Goal: Transaction & Acquisition: Purchase product/service

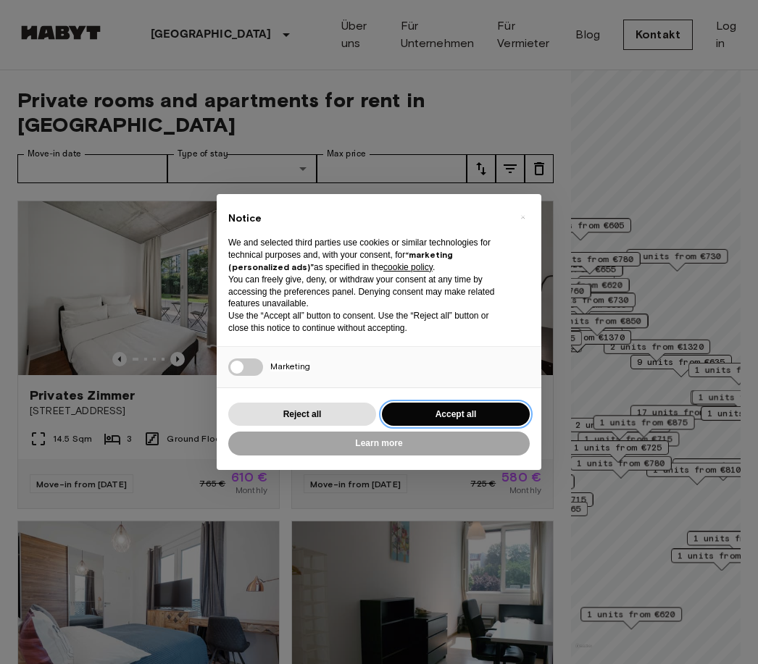
click at [465, 403] on button "Accept all" at bounding box center [456, 415] width 148 height 24
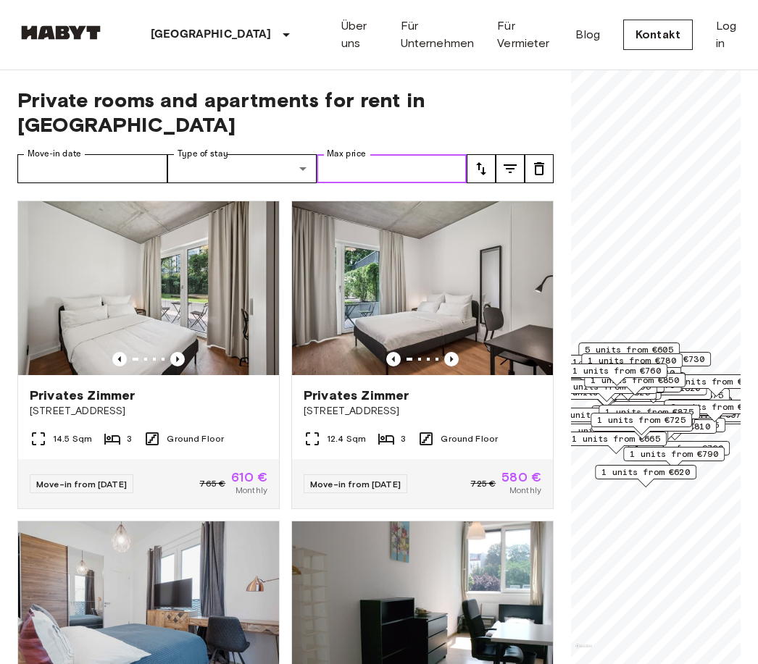
click at [419, 154] on input "Max price" at bounding box center [392, 168] width 150 height 29
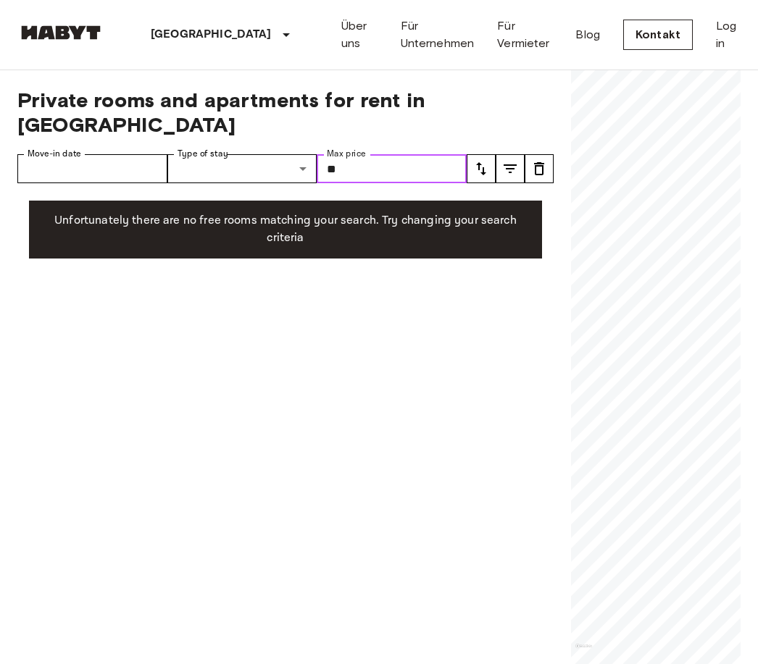
type input "*"
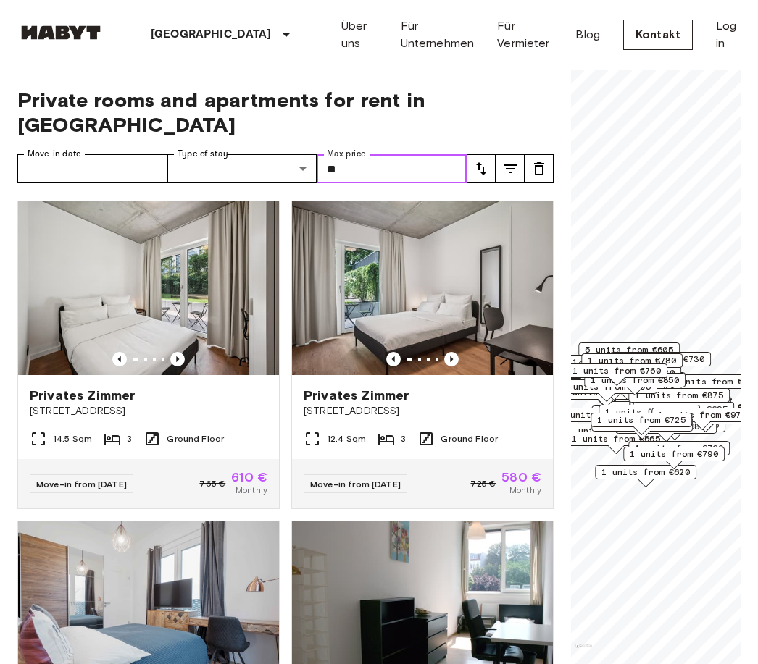
type input "***"
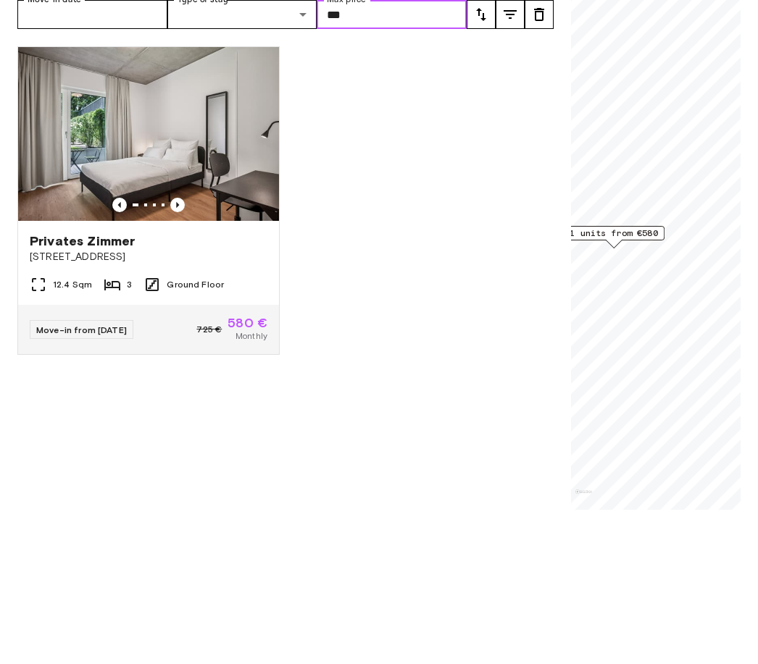
click at [78, 201] on img at bounding box center [148, 288] width 261 height 174
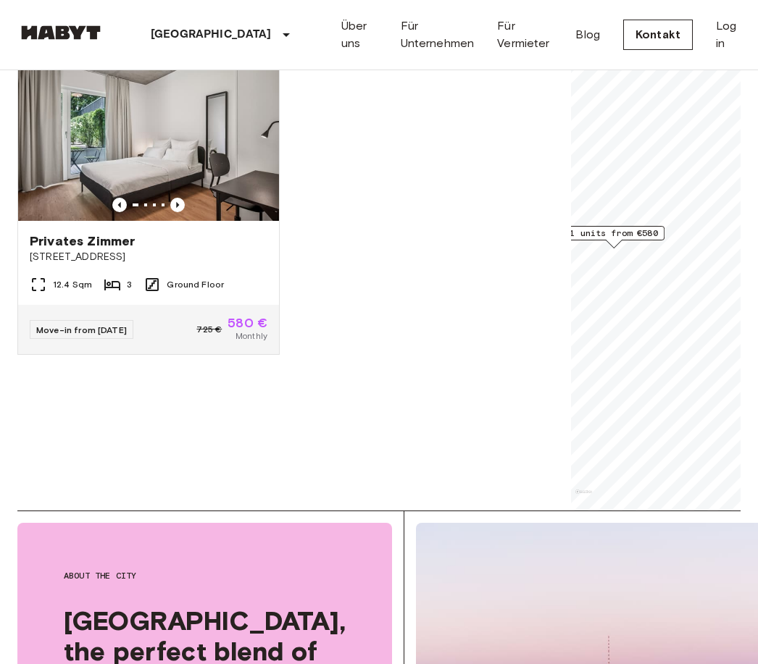
scroll to position [177, 0]
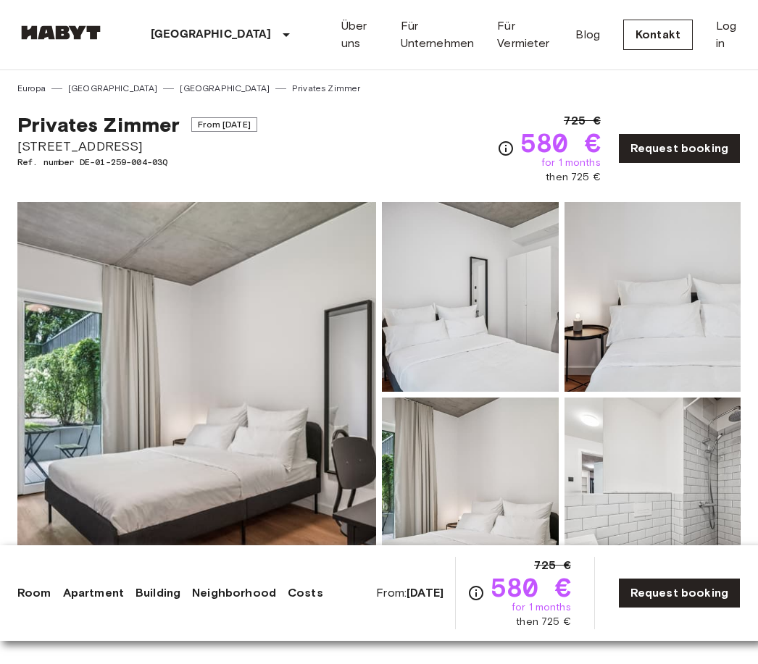
click at [35, 147] on span "[STREET_ADDRESS]" at bounding box center [137, 146] width 240 height 19
